Goal: Find contact information: Find contact information

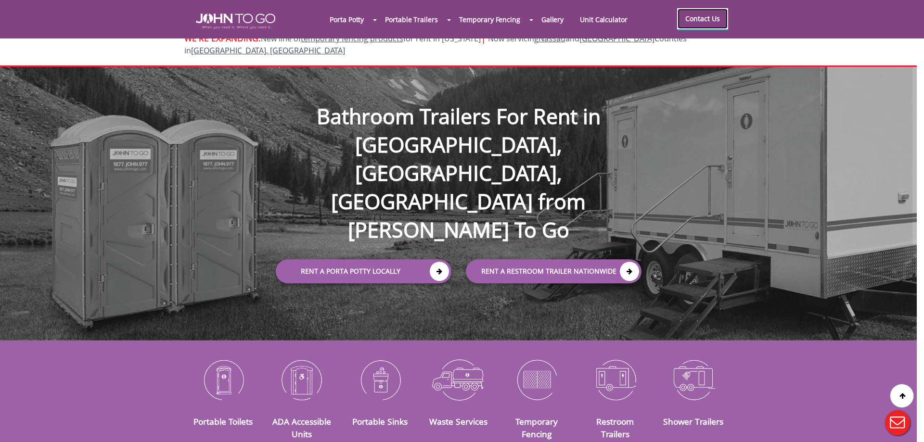
click at [710, 21] on link "Contact Us" at bounding box center [702, 18] width 51 height 21
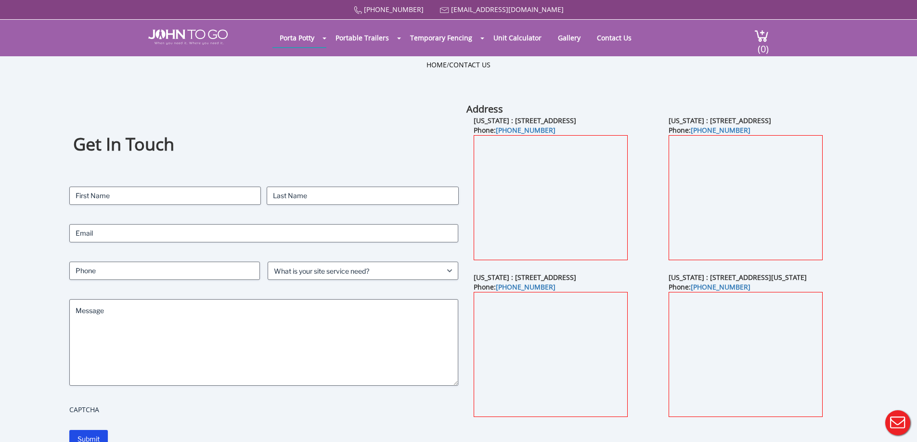
click at [487, 105] on b "Address" at bounding box center [484, 109] width 37 height 13
